Goal: Transaction & Acquisition: Download file/media

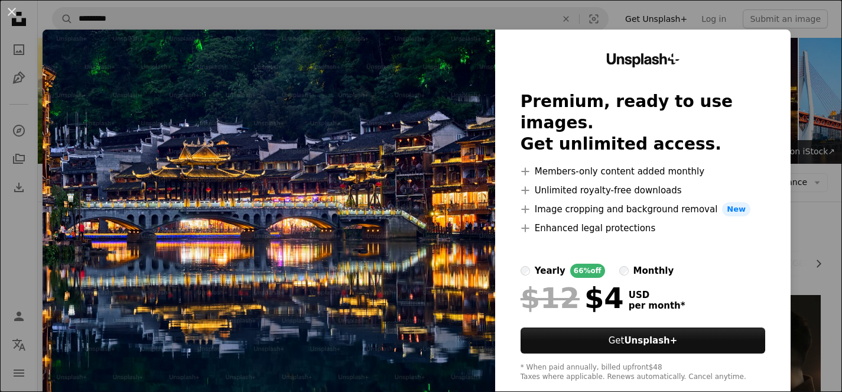
scroll to position [118, 0]
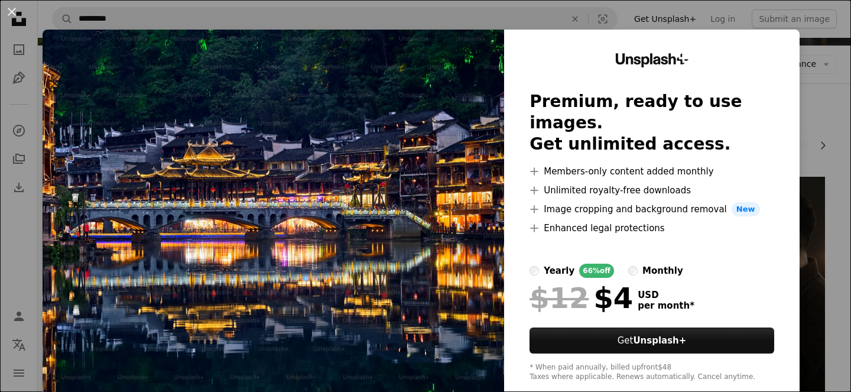
click at [17, 232] on div "An X shape Unsplash+ Premium, ready to use images. Get unlimited access. A plus…" at bounding box center [425, 196] width 851 height 392
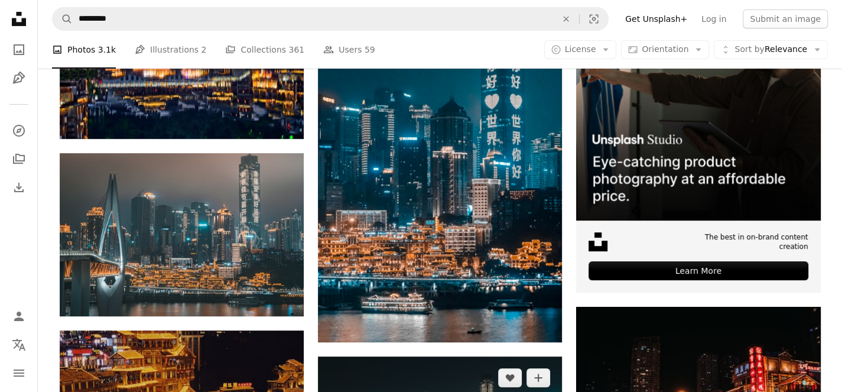
scroll to position [355, 0]
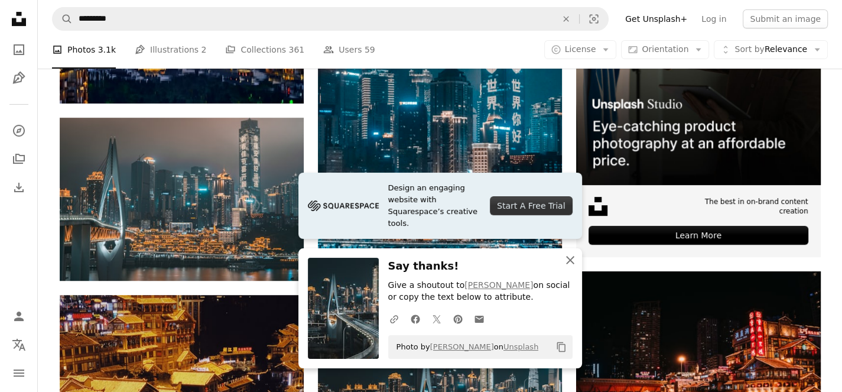
click at [570, 259] on icon "An X shape" at bounding box center [570, 260] width 14 height 14
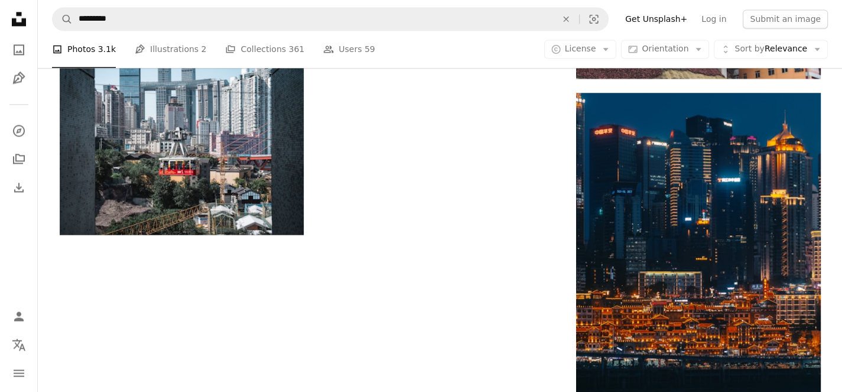
scroll to position [1655, 0]
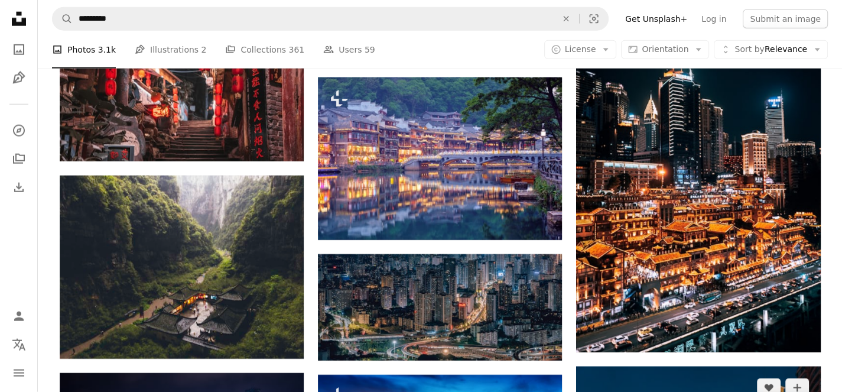
scroll to position [2836, 0]
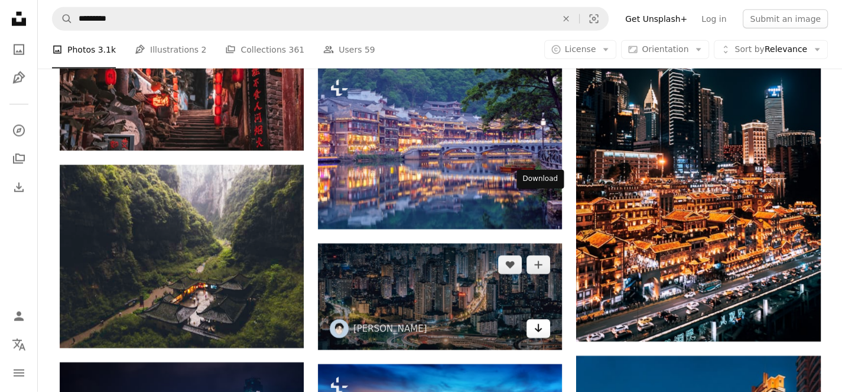
click at [542, 321] on icon "Arrow pointing down" at bounding box center [538, 328] width 9 height 14
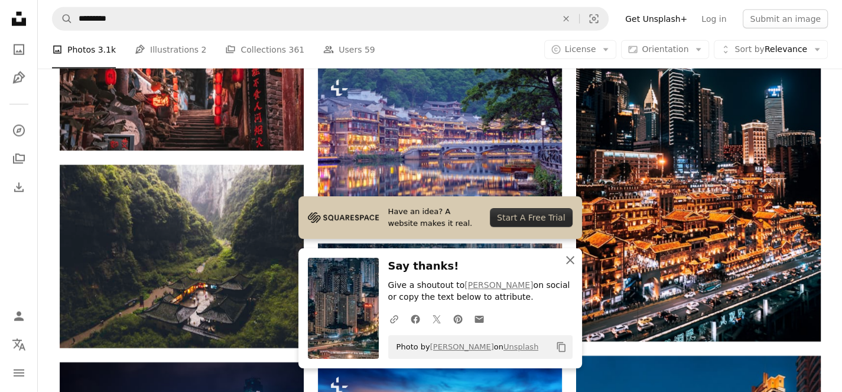
click at [570, 256] on icon "An X shape" at bounding box center [570, 260] width 14 height 14
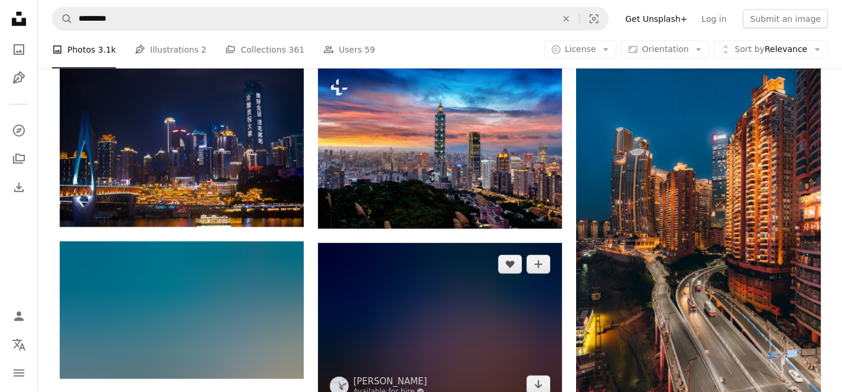
scroll to position [3132, 0]
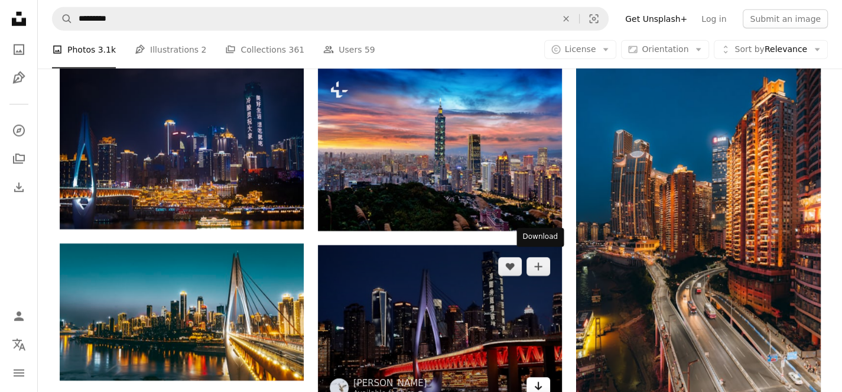
click at [544, 377] on link "Arrow pointing down" at bounding box center [539, 386] width 24 height 19
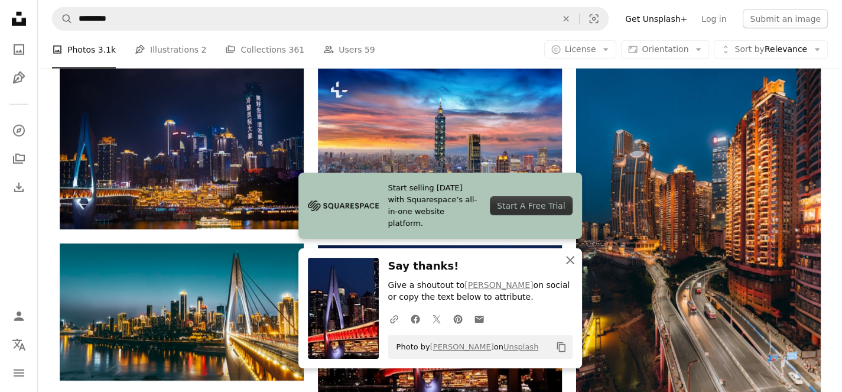
click at [572, 264] on icon "button" at bounding box center [570, 260] width 8 height 8
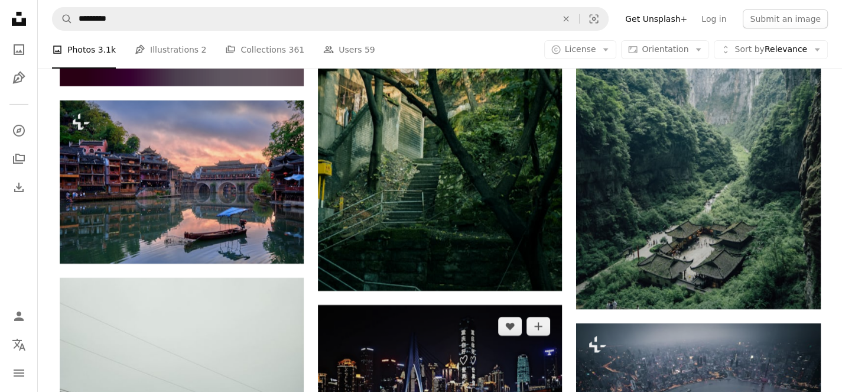
scroll to position [3900, 0]
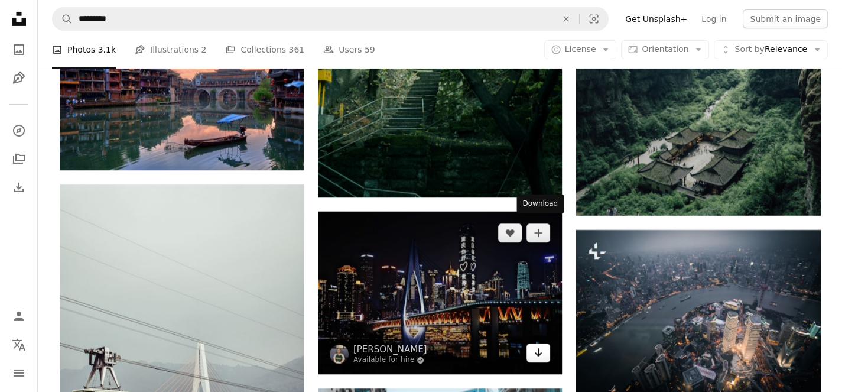
click at [534, 345] on icon "Arrow pointing down" at bounding box center [538, 352] width 9 height 14
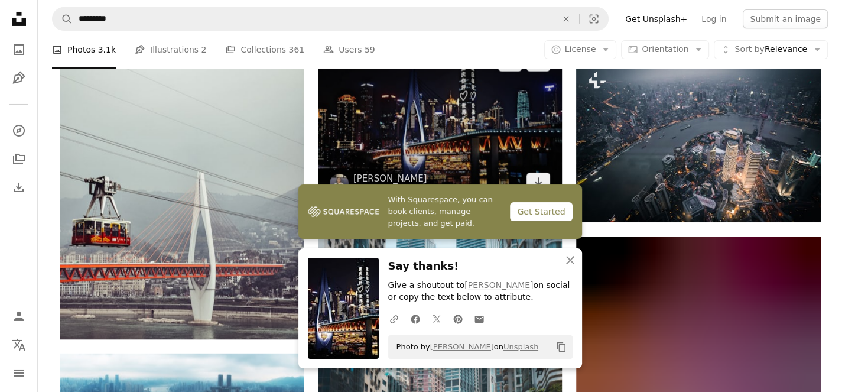
scroll to position [4077, 0]
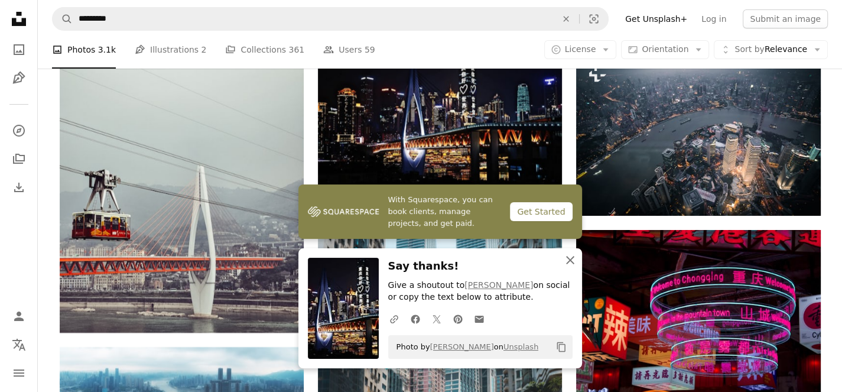
click at [580, 258] on button "An X shape Close" at bounding box center [570, 260] width 24 height 24
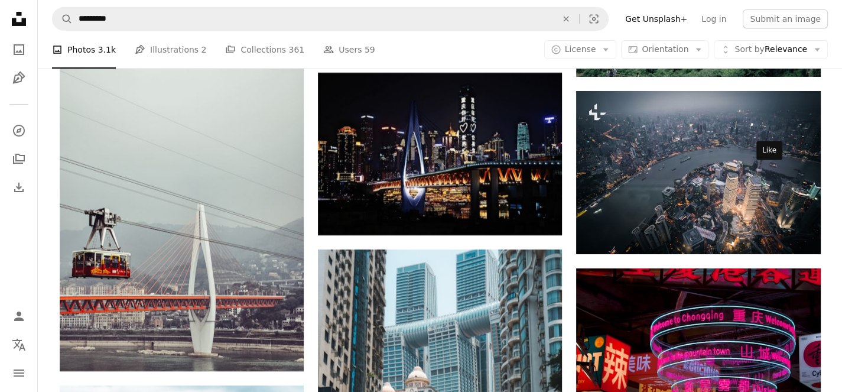
scroll to position [4018, 0]
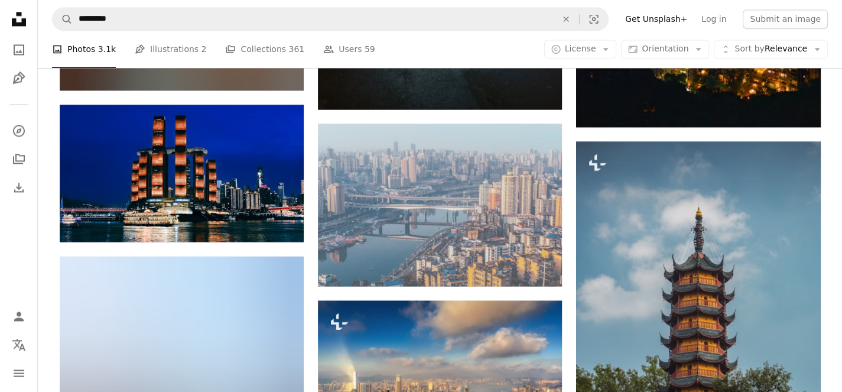
scroll to position [6027, 0]
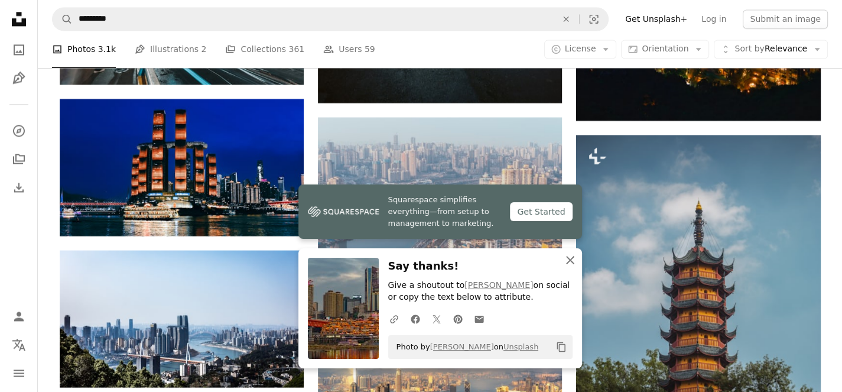
click at [560, 262] on button "An X shape Close" at bounding box center [570, 260] width 24 height 24
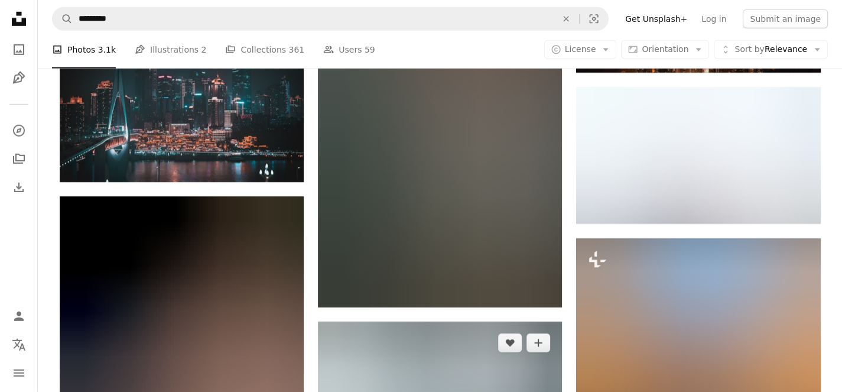
scroll to position [7682, 0]
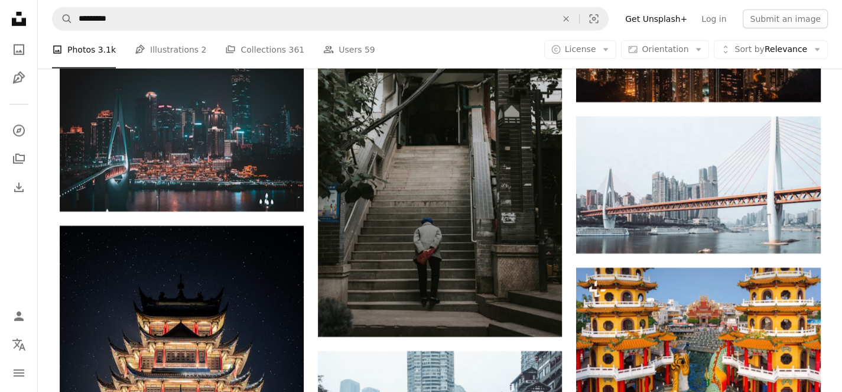
scroll to position [7623, 0]
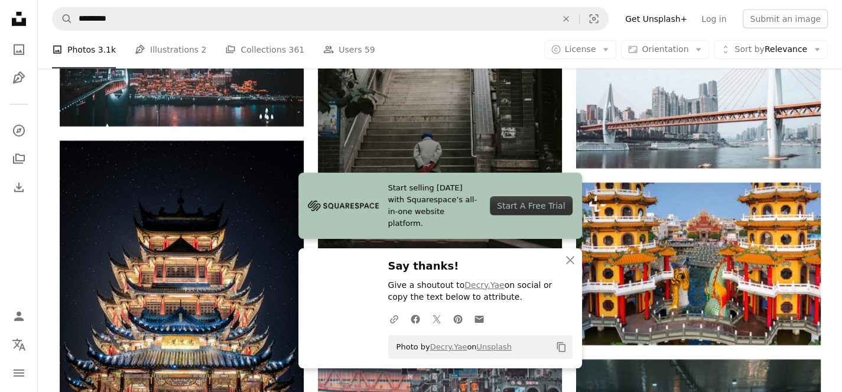
scroll to position [7859, 0]
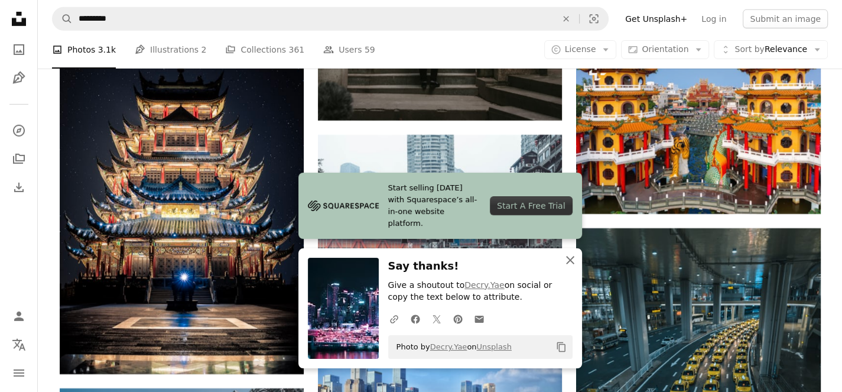
click at [562, 262] on button "An X shape Close" at bounding box center [570, 260] width 24 height 24
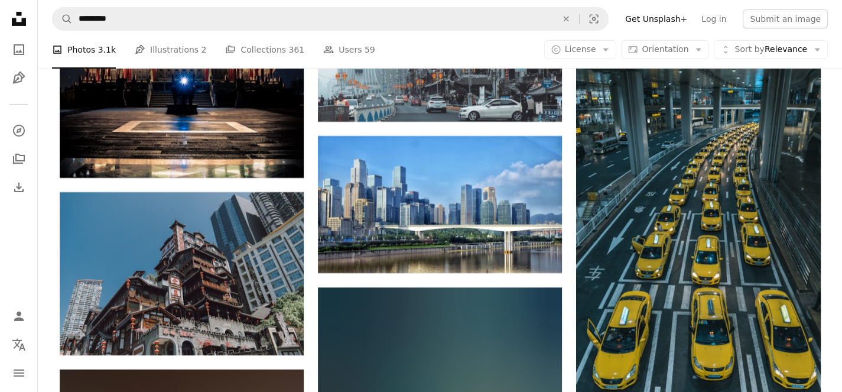
scroll to position [8037, 0]
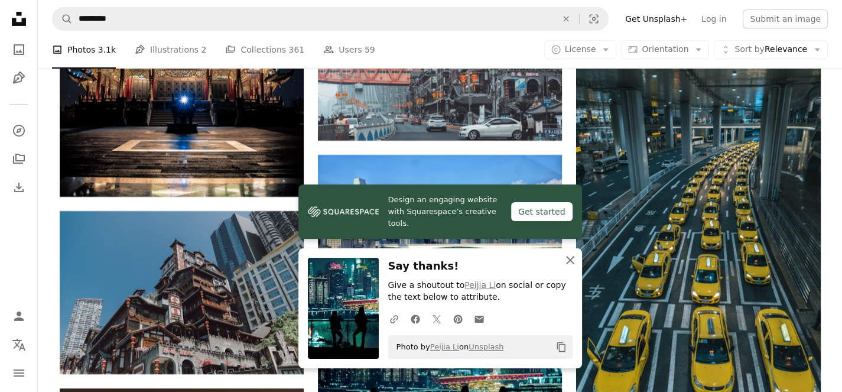
click at [573, 266] on icon "An X shape" at bounding box center [570, 260] width 14 height 14
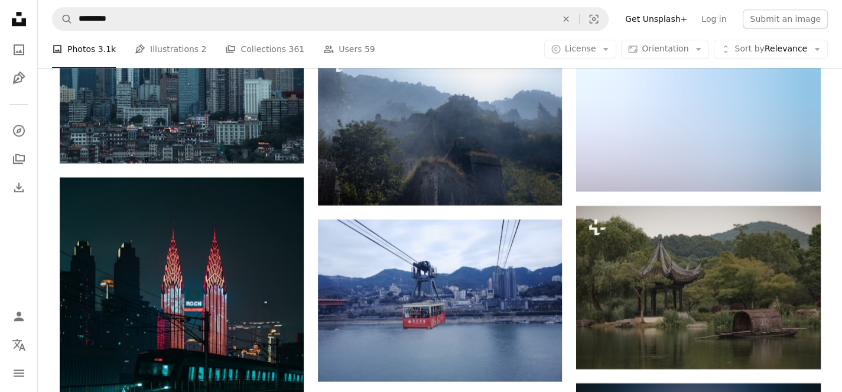
scroll to position [9514, 0]
